Goal: Contribute content: Contribute content

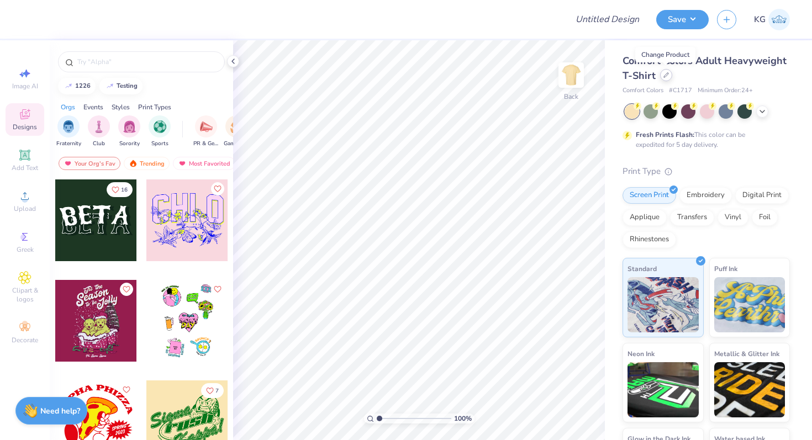
click at [663, 73] on icon at bounding box center [666, 75] width 6 height 6
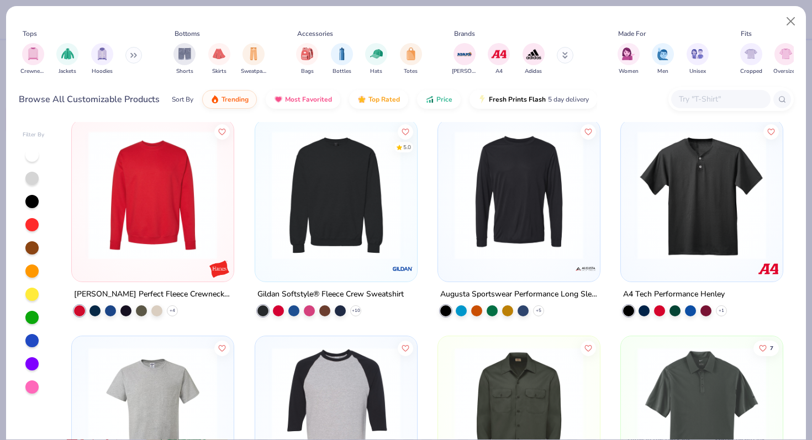
scroll to position [875, 0]
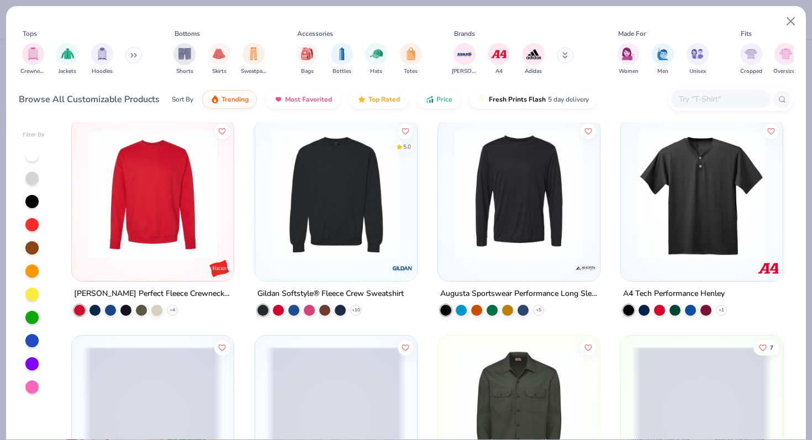
click at [184, 223] on img at bounding box center [153, 194] width 140 height 129
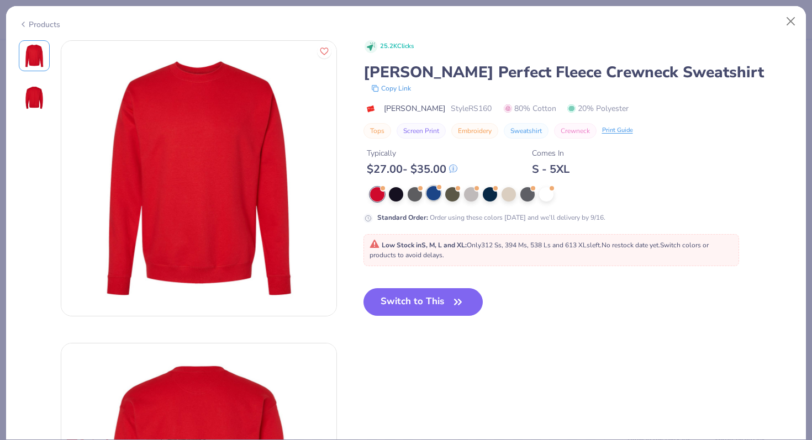
click at [433, 196] on div at bounding box center [433, 193] width 14 height 14
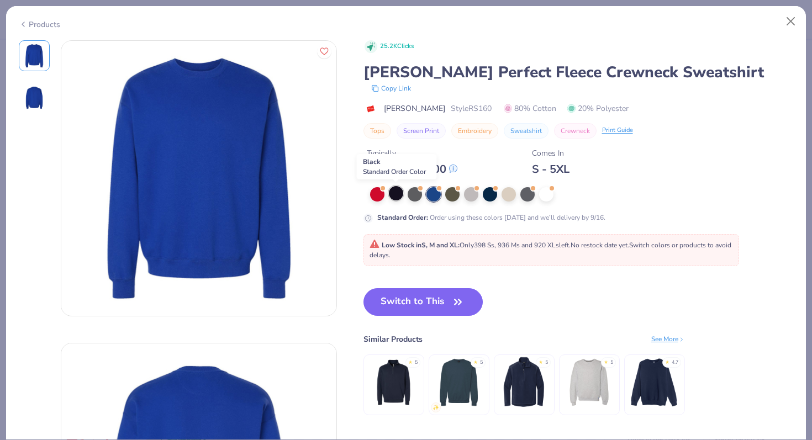
click at [399, 192] on div at bounding box center [396, 193] width 14 height 14
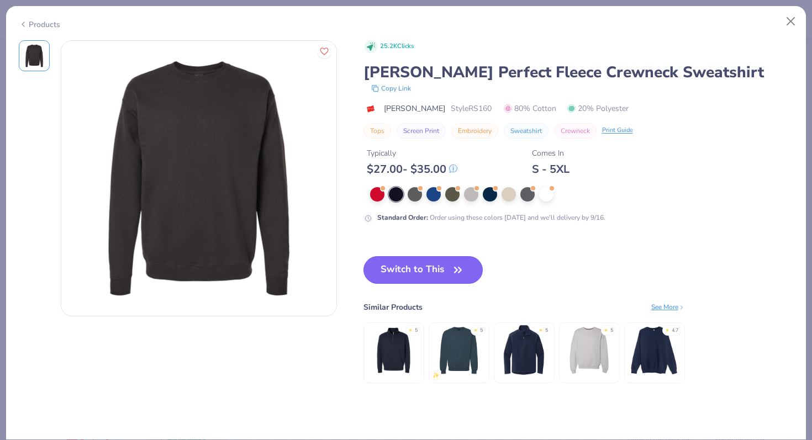
click at [404, 271] on button "Switch to This" at bounding box center [423, 270] width 120 height 28
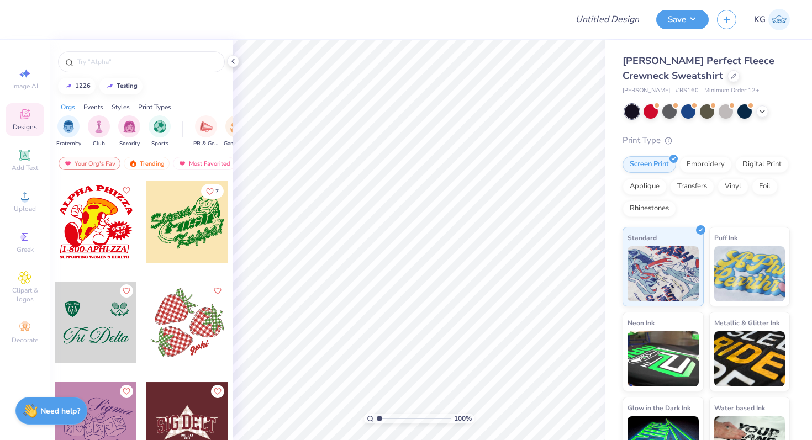
scroll to position [269, 0]
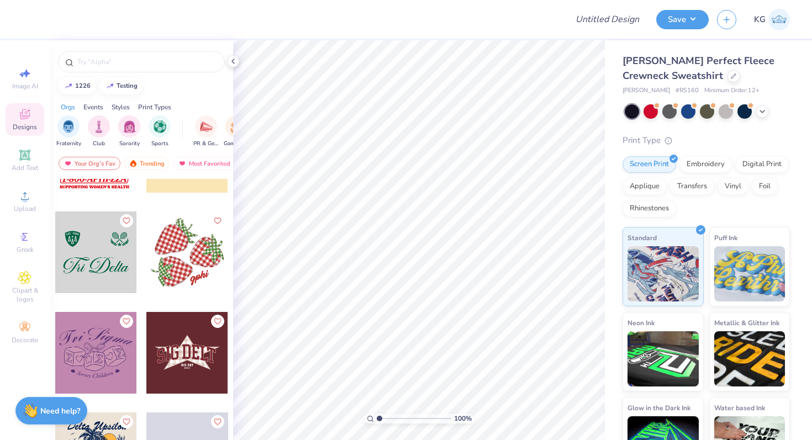
click at [181, 243] on div at bounding box center [187, 253] width 82 height 82
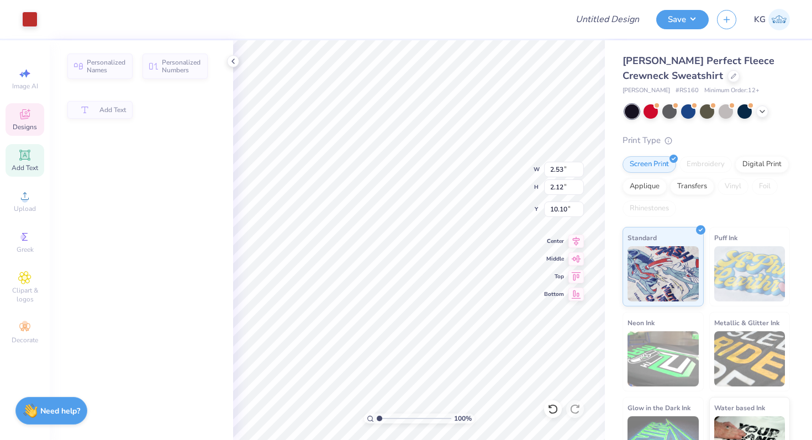
type input "2.53"
type input "2.12"
type input "10.10"
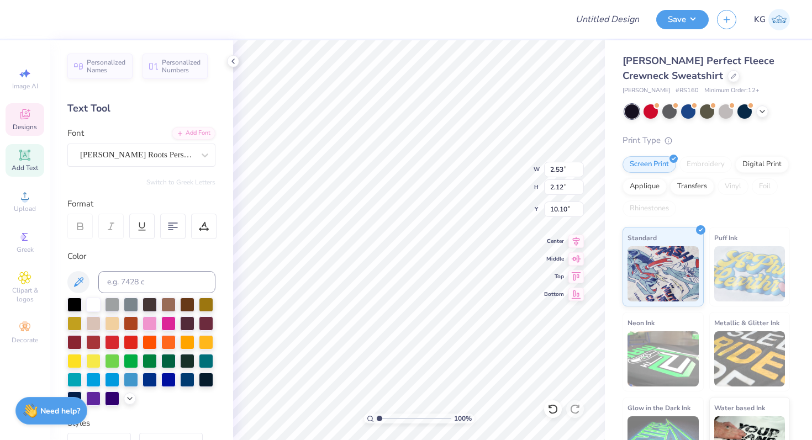
click at [462, 27] on div at bounding box center [294, 19] width 528 height 39
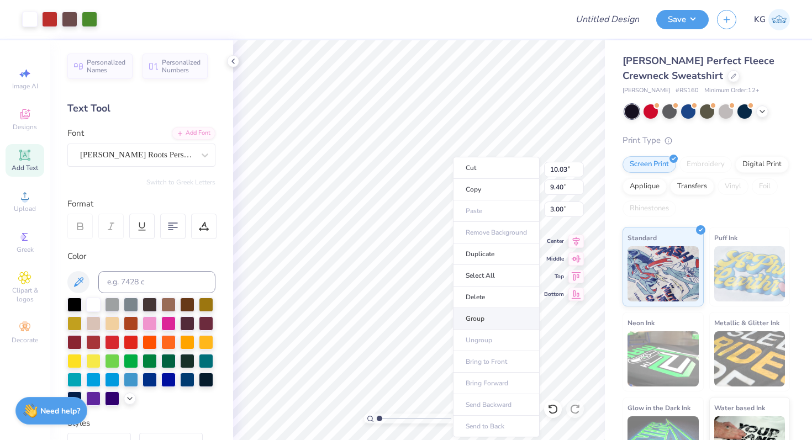
click at [479, 316] on li "Group" at bounding box center [496, 319] width 87 height 22
click at [574, 258] on icon at bounding box center [576, 257] width 9 height 7
click at [576, 243] on icon at bounding box center [576, 239] width 7 height 9
click at [570, 276] on icon at bounding box center [575, 274] width 15 height 13
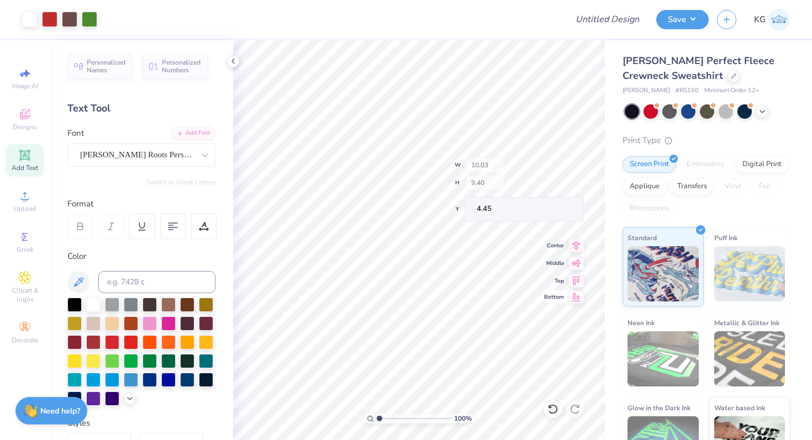
type input "3.86"
click at [617, 22] on input "Design Title" at bounding box center [621, 19] width 54 height 22
type input "Test GO shirt"
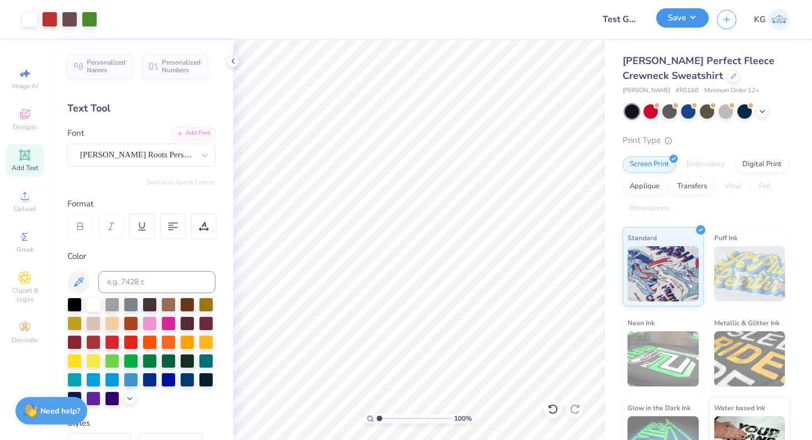
click at [693, 18] on button "Save" at bounding box center [682, 17] width 52 height 19
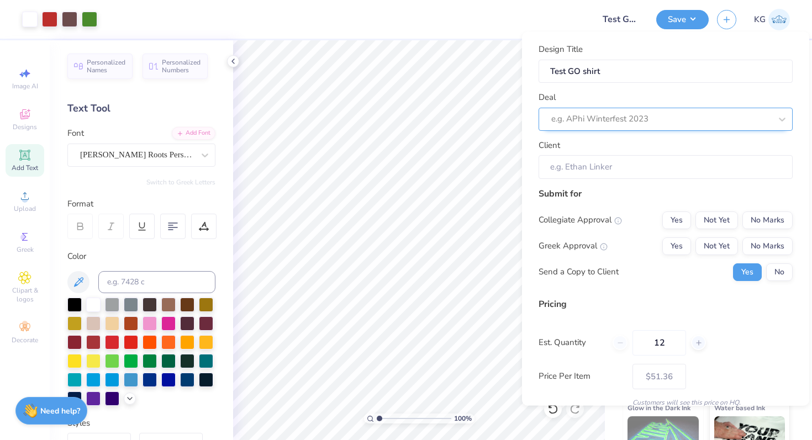
click at [626, 117] on div at bounding box center [661, 119] width 220 height 15
click at [626, 117] on div at bounding box center [650, 119] width 198 height 15
click at [606, 118] on div at bounding box center [661, 119] width 220 height 15
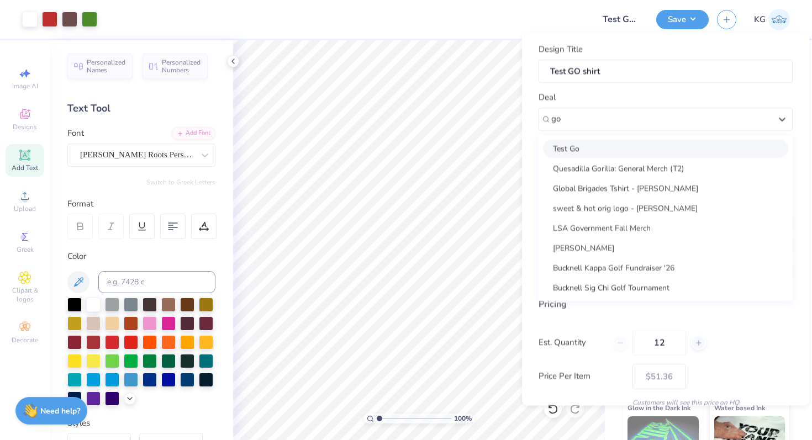
click at [604, 150] on div "Test Go" at bounding box center [665, 148] width 245 height 18
type input "go"
type input "Go Test Client"
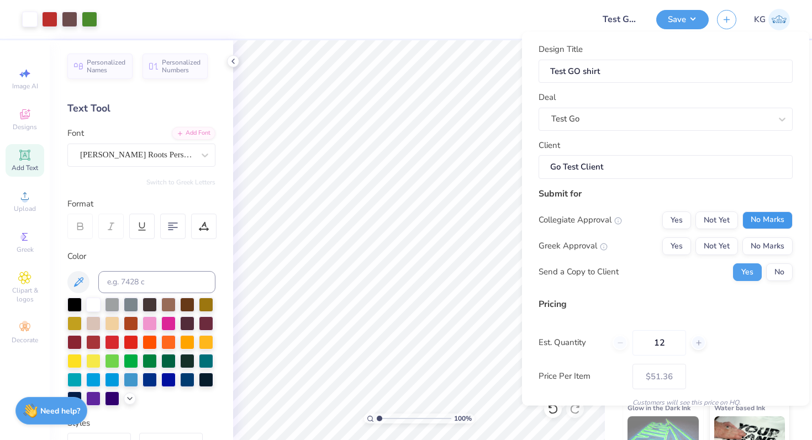
click at [757, 221] on button "No Marks" at bounding box center [767, 220] width 50 height 18
click at [767, 249] on button "No Marks" at bounding box center [767, 246] width 50 height 18
click at [770, 265] on button "No" at bounding box center [779, 272] width 27 height 18
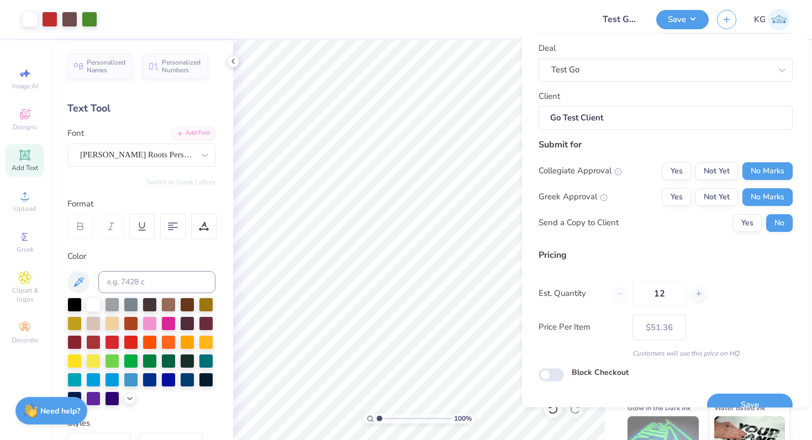
scroll to position [70, 0]
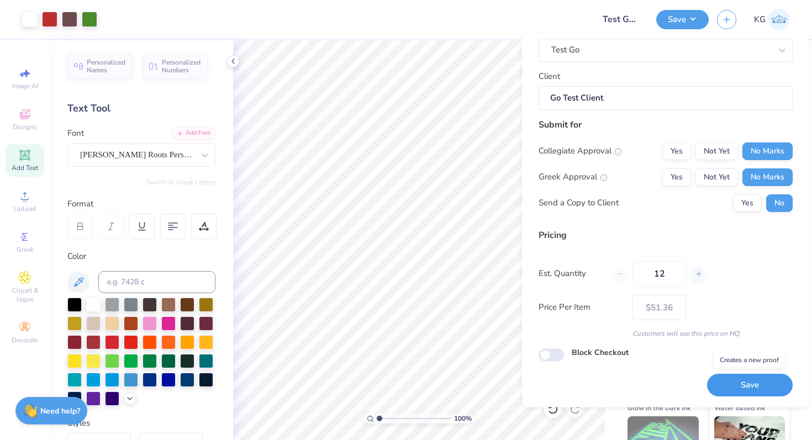
click at [739, 385] on button "Save" at bounding box center [750, 385] width 86 height 23
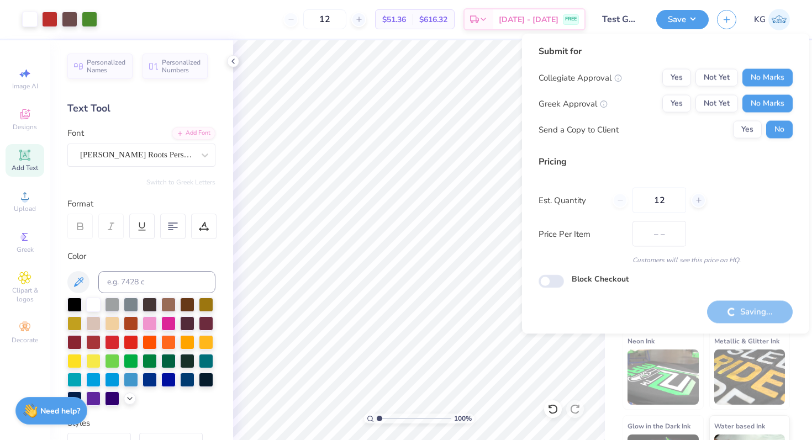
type input "$51.36"
